Goal: Task Accomplishment & Management: Use online tool/utility

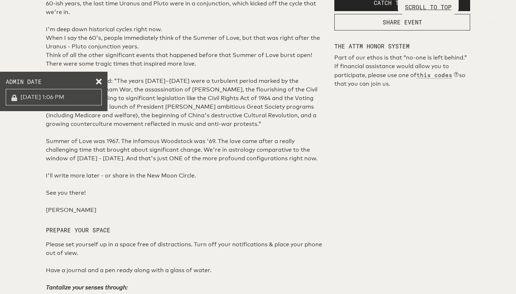
click at [428, 5] on p "SCROLL TO TOP" at bounding box center [428, 7] width 47 height 9
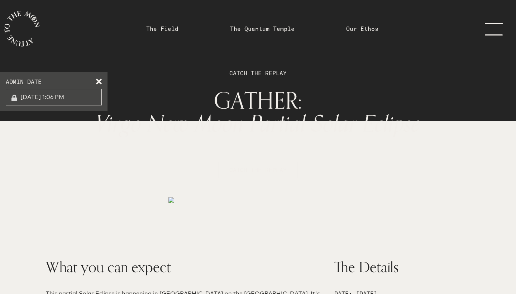
click at [490, 30] on link "menu" at bounding box center [499, 28] width 36 height 57
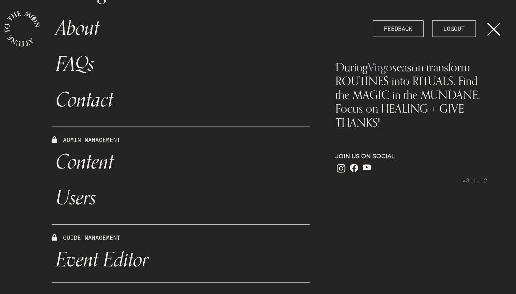
scroll to position [226, 0]
click at [105, 161] on link "Content" at bounding box center [181, 162] width 258 height 36
select select "Moon"
select select "Virgo"
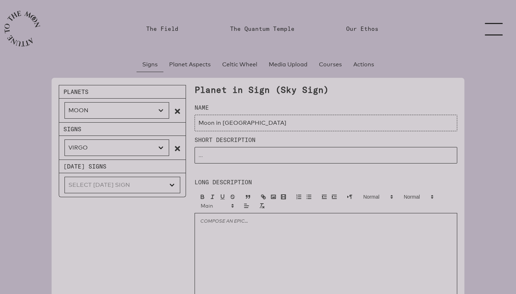
select select "Venus"
click at [117, 151] on select "ARIES TAURUS GEMINI [MEDICAL_DATA] [PERSON_NAME] VIRGO LIBRA SCORPIO SAGITTARIU…" at bounding box center [117, 148] width 105 height 16
type input "Venus in [GEOGRAPHIC_DATA]"
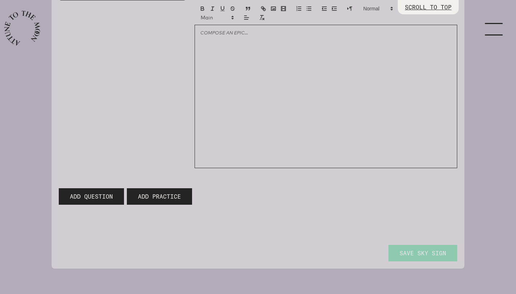
scroll to position [197, 0]
click at [145, 199] on span "Add Practice" at bounding box center [159, 197] width 43 height 9
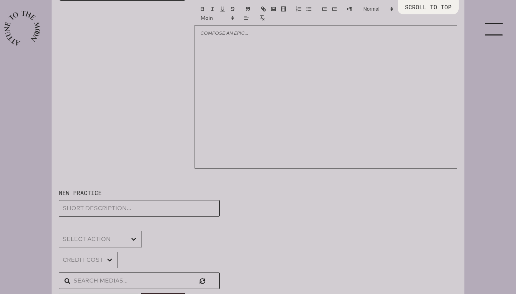
click at [102, 283] on input "text" at bounding box center [139, 281] width 161 height 16
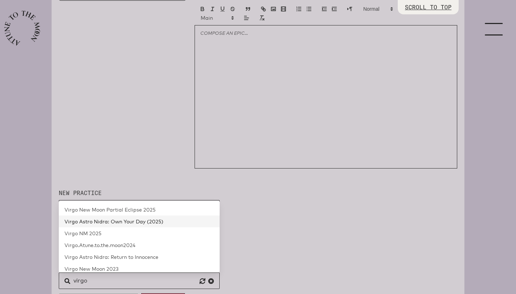
click at [95, 223] on span "Virgo Astro Nidra: Own Your Day (2025)" at bounding box center [114, 221] width 99 height 6
type input "Virgo Astro Nidra: Own Your Day (2025)"
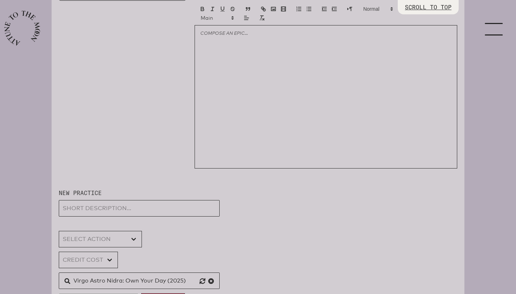
click at [109, 287] on input "Virgo Astro Nidra: Own Your Day (2025)" at bounding box center [139, 281] width 161 height 16
click at [107, 209] on input "text" at bounding box center [139, 208] width 161 height 16
paste input "Virgo Astro Nidra: Own Your Day (2025)"
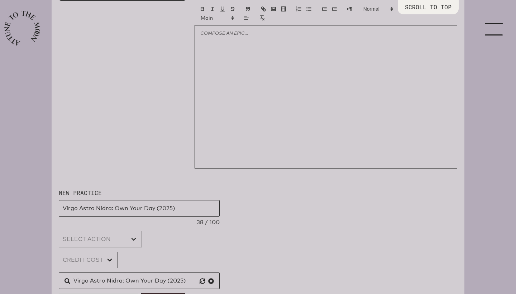
type input "Virgo Astro Nidra: Own Your Day (2025)"
select select "[object Object]"
select select "0"
click at [165, 246] on div "Ancestral Healing Breathe Dream Embodied Prayer Inquire Listen Move Reflect Res…" at bounding box center [139, 239] width 161 height 16
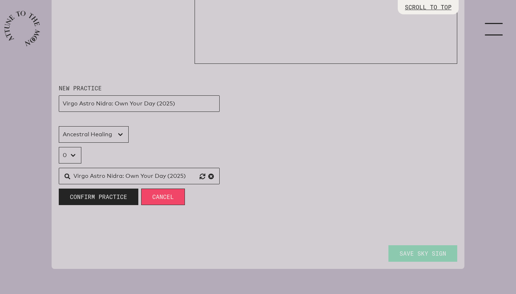
click at [107, 200] on span "Confirm Practice" at bounding box center [98, 197] width 57 height 9
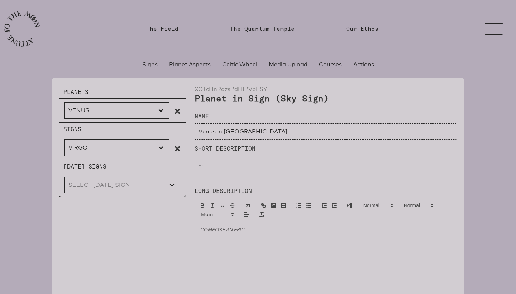
scroll to position [0, 0]
click at [169, 30] on link "The Field" at bounding box center [162, 28] width 32 height 9
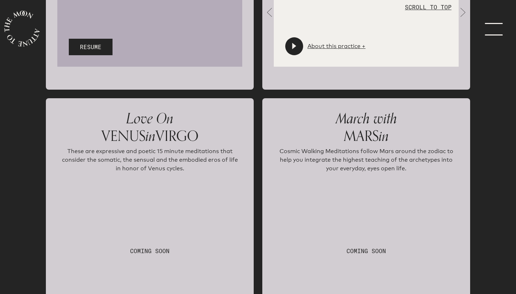
scroll to position [1322, 0]
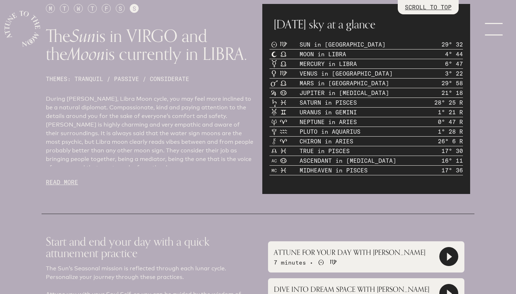
scroll to position [345, 0]
